Goal: Task Accomplishment & Management: Use online tool/utility

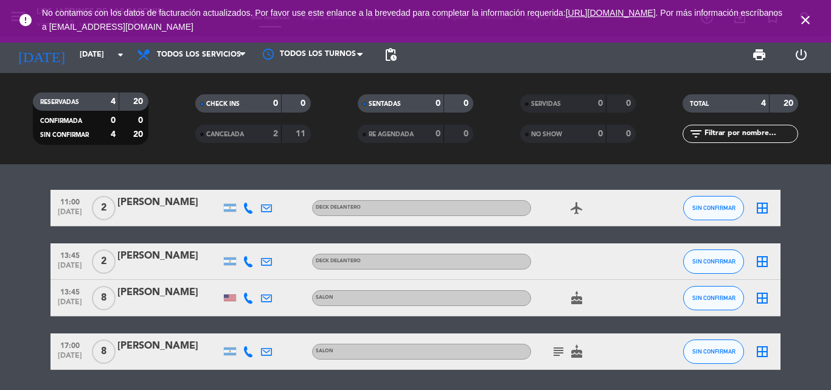
scroll to position [4, 0]
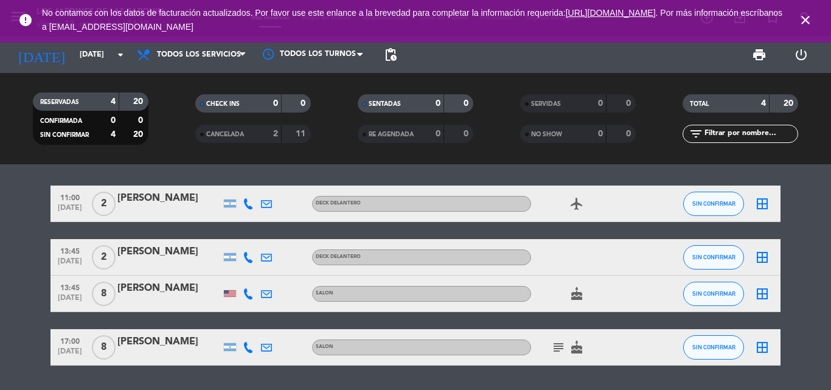
click at [806, 13] on span "close" at bounding box center [805, 20] width 33 height 33
click at [74, 57] on input "[DATE]" at bounding box center [125, 54] width 103 height 21
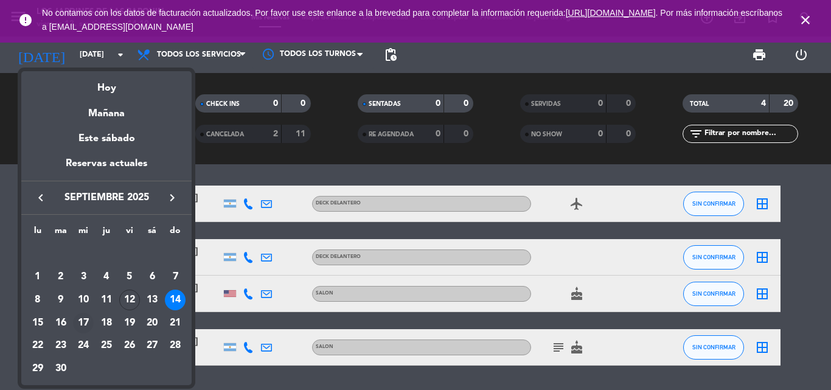
click at [91, 322] on div "17" at bounding box center [83, 323] width 21 height 21
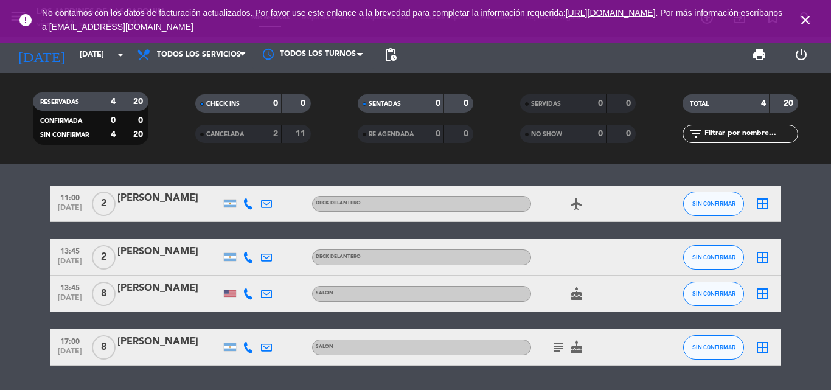
type input "[DATE]"
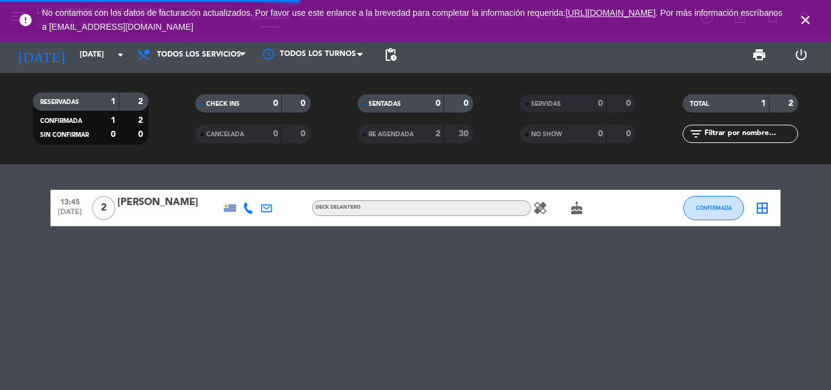
scroll to position [0, 0]
click at [802, 23] on icon "close" at bounding box center [805, 20] width 15 height 15
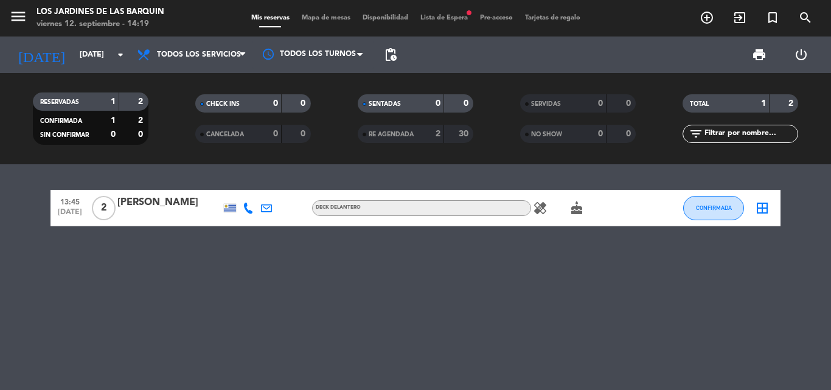
click at [443, 15] on span "Lista de Espera fiber_manual_record" at bounding box center [444, 18] width 60 height 7
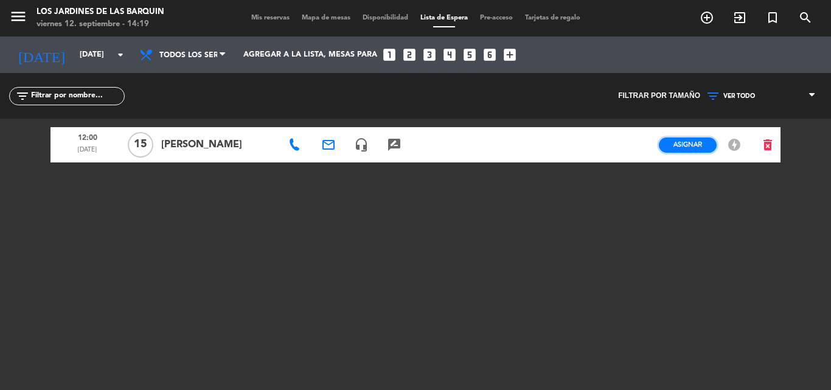
click at [671, 150] on button "Asignar" at bounding box center [688, 145] width 58 height 15
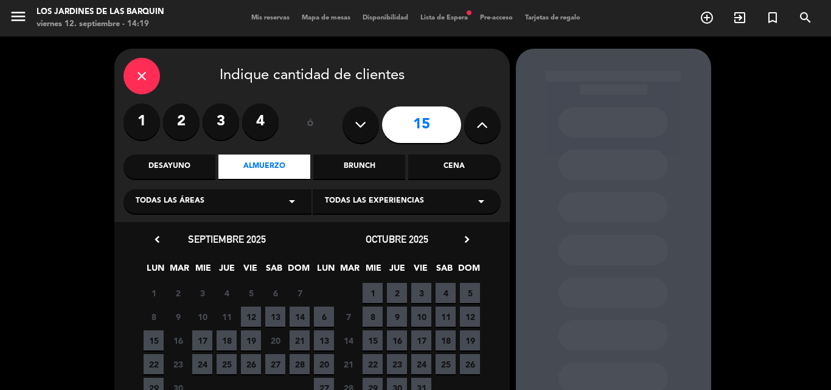
drag, startPoint x: 206, startPoint y: 341, endPoint x: 447, endPoint y: 239, distance: 261.2
click at [205, 341] on span "17" at bounding box center [202, 340] width 20 height 20
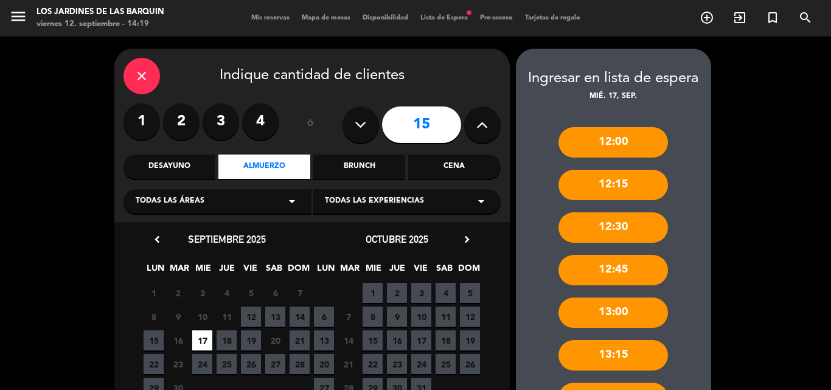
scroll to position [61, 0]
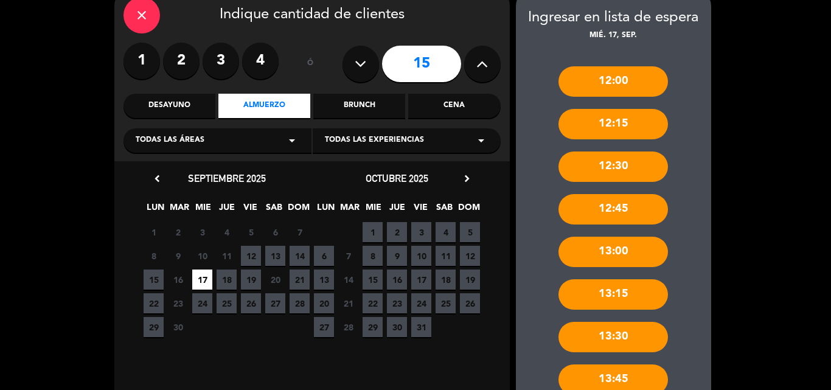
click at [779, 253] on div "close Indique cantidad de clientes 1 2 3 4 ó 15 Desayuno Almuerzo Brunch Cena T…" at bounding box center [415, 394] width 831 height 837
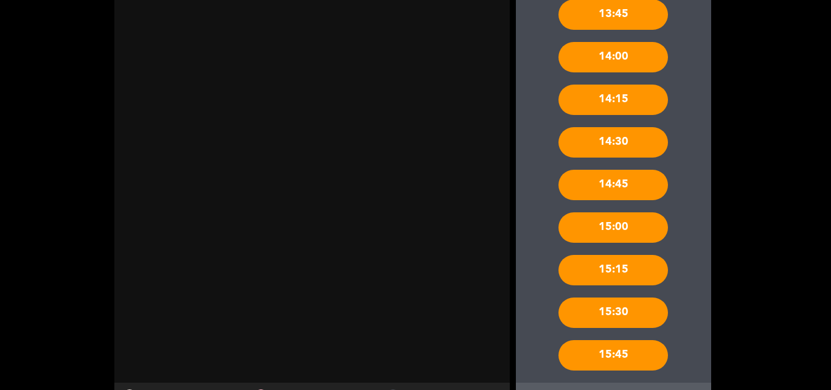
scroll to position [483, 0]
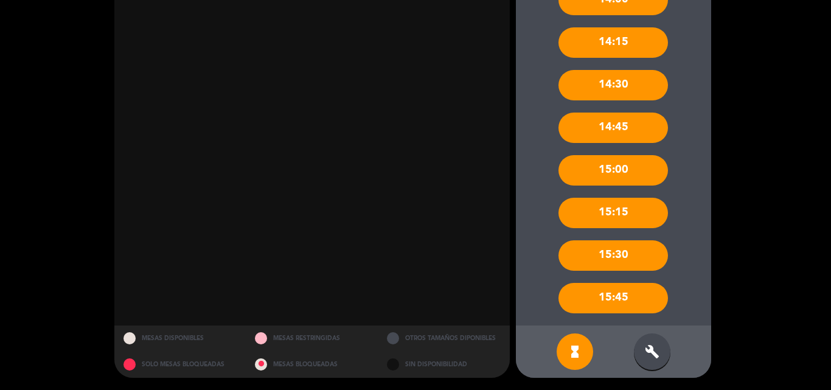
click at [661, 358] on div "build" at bounding box center [652, 351] width 37 height 37
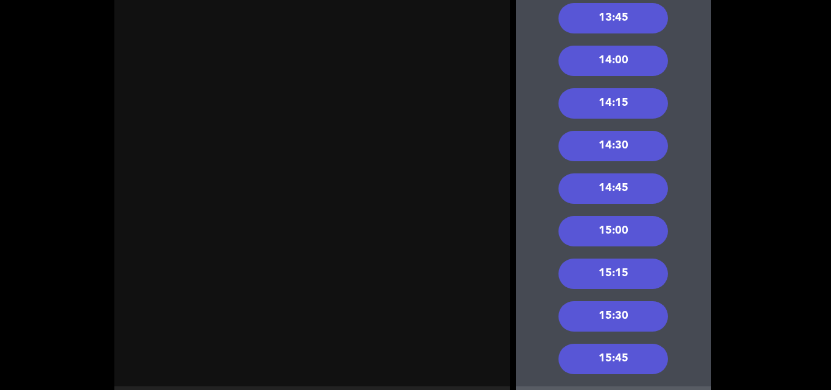
click at [702, 207] on div "12:00 12:15 12:30 12:45 13:00 13:15 13:30 13:45 14:00 14:15 14:30 14:45 15:00 1…" at bounding box center [613, 34] width 195 height 706
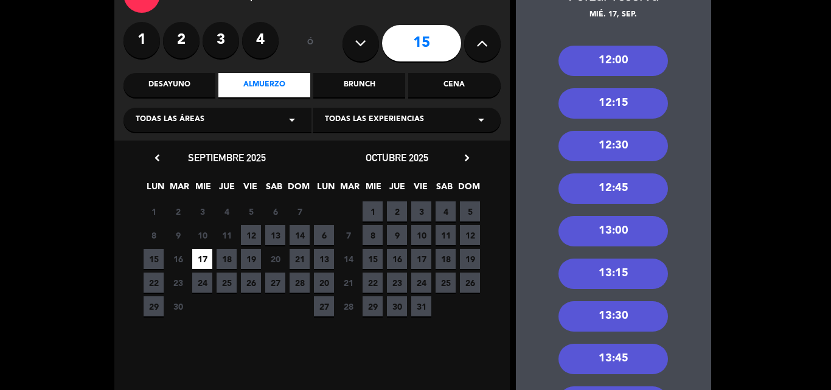
scroll to position [106, 0]
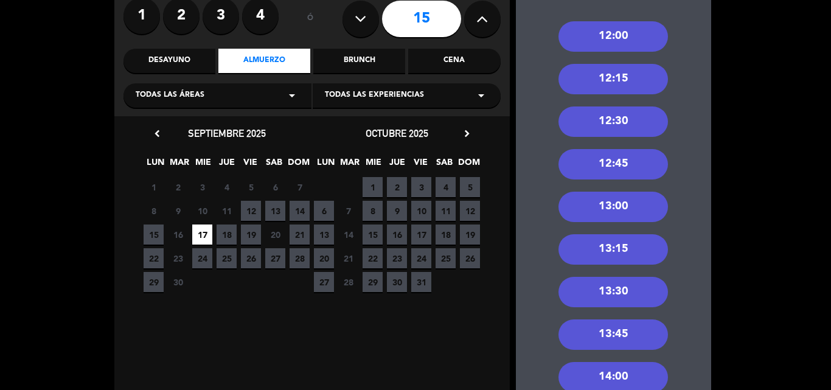
click at [644, 46] on div "12:00" at bounding box center [614, 36] width 110 height 30
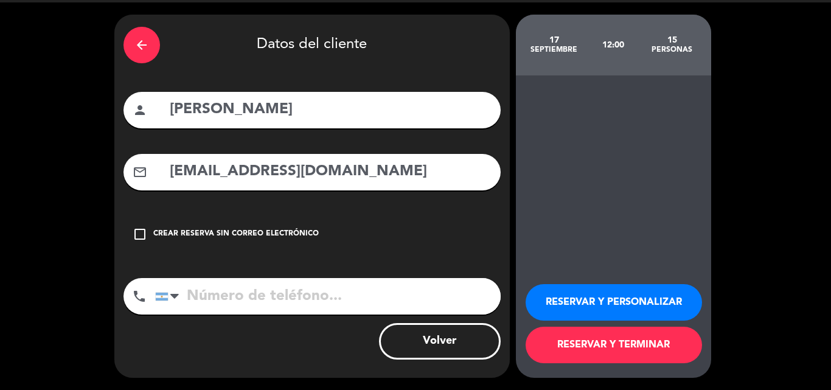
click at [616, 339] on button "RESERVAR Y TERMINAR" at bounding box center [614, 345] width 176 height 37
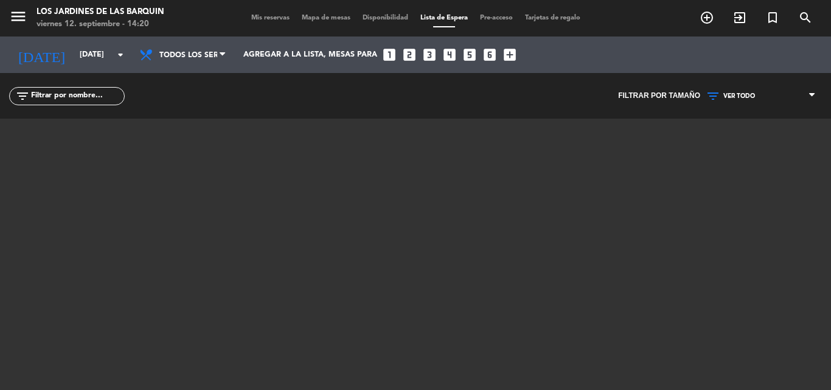
click at [251, 18] on span "Mis reservas" at bounding box center [270, 18] width 51 height 7
